Goal: Information Seeking & Learning: Learn about a topic

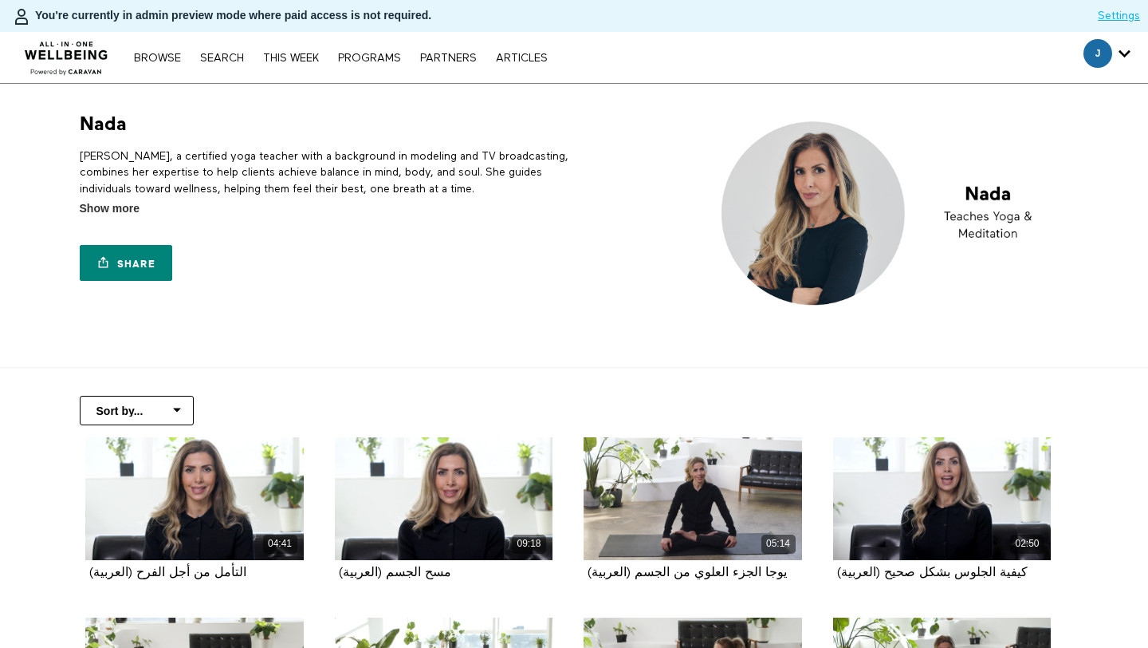
click at [281, 179] on p "[PERSON_NAME], a certified yoga teacher with a background in modeling and TV br…" at bounding box center [324, 172] width 489 height 49
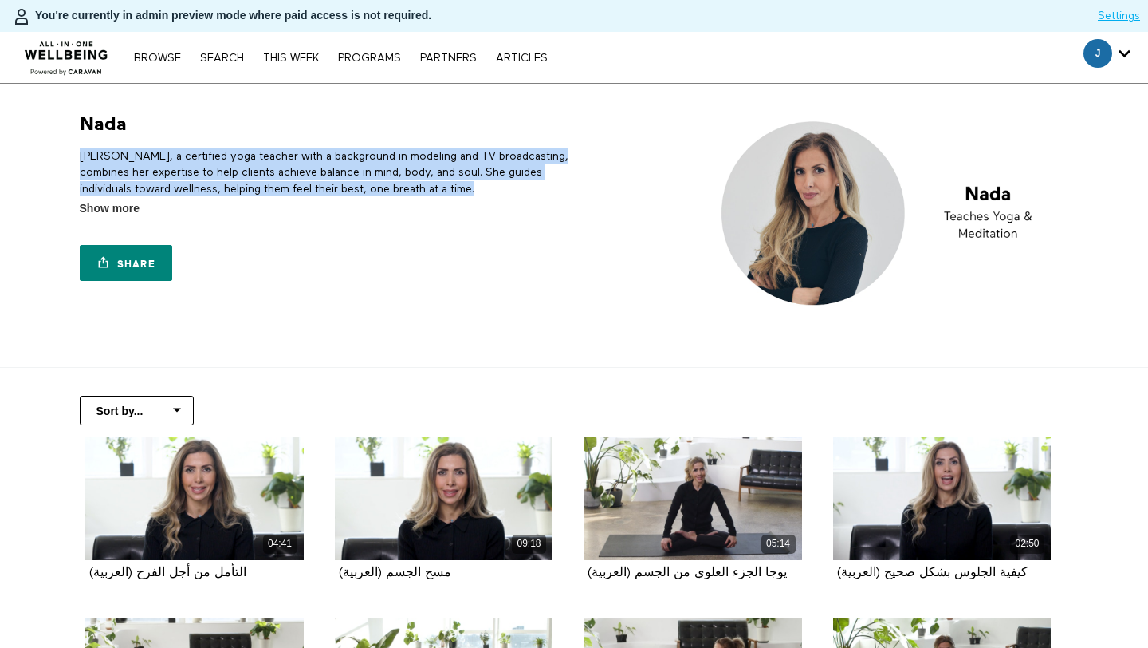
click at [281, 179] on p "[PERSON_NAME], a certified yoga teacher with a background in modeling and TV br…" at bounding box center [324, 172] width 489 height 49
copy div "[PERSON_NAME], a certified yoga teacher with a background in modeling and TV br…"
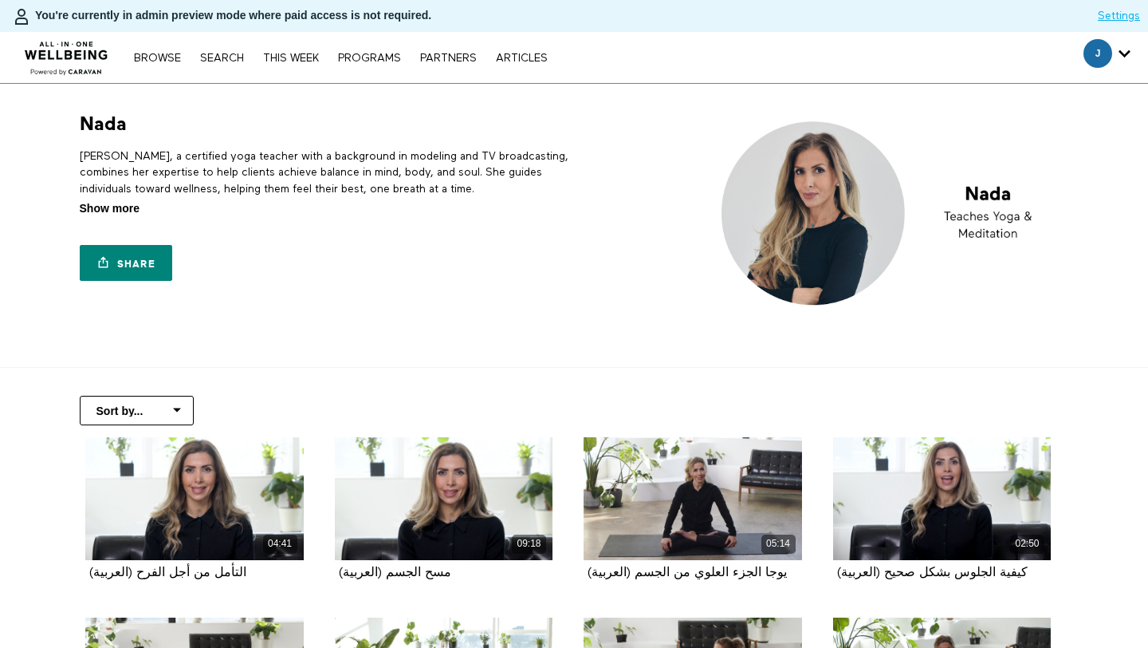
click at [131, 210] on span "Show more" at bounding box center [110, 208] width 60 height 17
click at [0, 0] on input "Show more Show less" at bounding box center [0, 0] width 0 height 0
click at [239, 191] on p "[PERSON_NAME], a certified yoga teacher with a background in modeling and TV br…" at bounding box center [324, 172] width 489 height 49
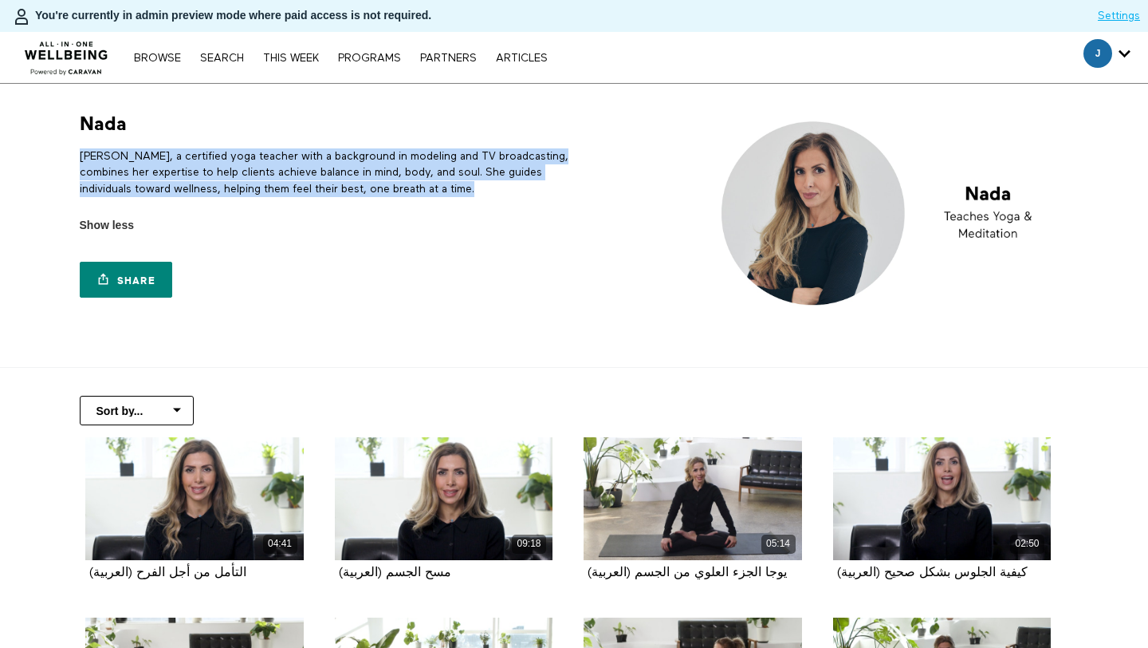
click at [239, 191] on p "[PERSON_NAME], a certified yoga teacher with a background in modeling and TV br…" at bounding box center [324, 172] width 489 height 49
copy div "[PERSON_NAME], a certified yoga teacher with a background in modeling and TV br…"
